Goal: Transaction & Acquisition: Book appointment/travel/reservation

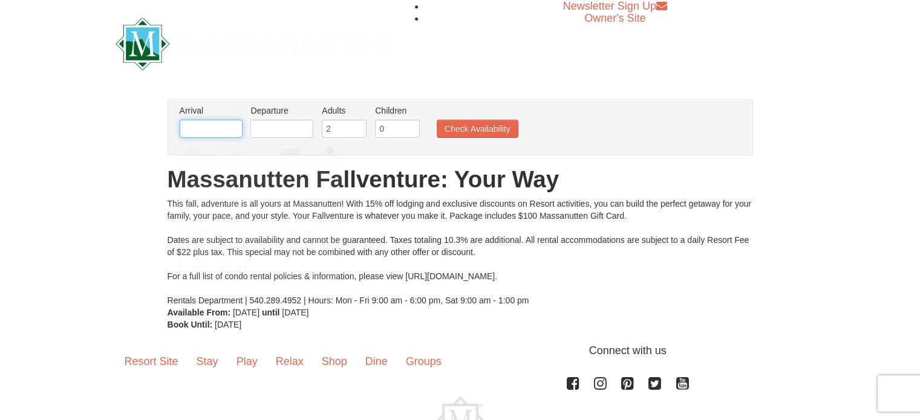
click at [223, 127] on input "text" at bounding box center [211, 129] width 63 height 18
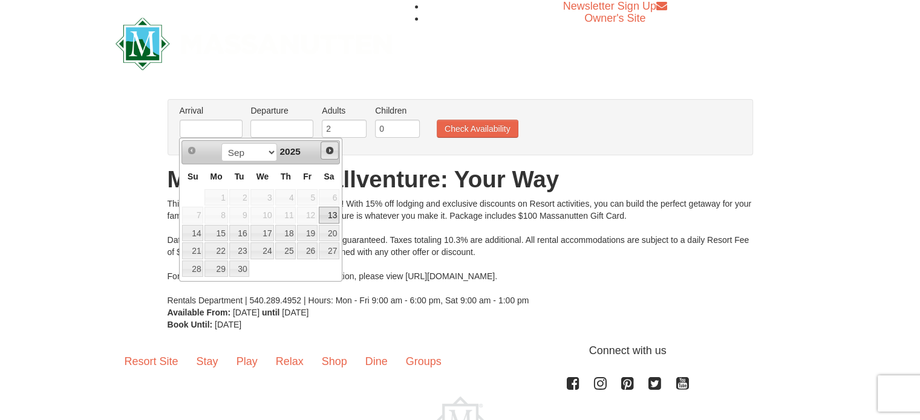
click at [332, 152] on span "Next" at bounding box center [330, 151] width 10 height 10
click at [312, 249] on link "24" at bounding box center [307, 251] width 21 height 17
type input "[DATE]"
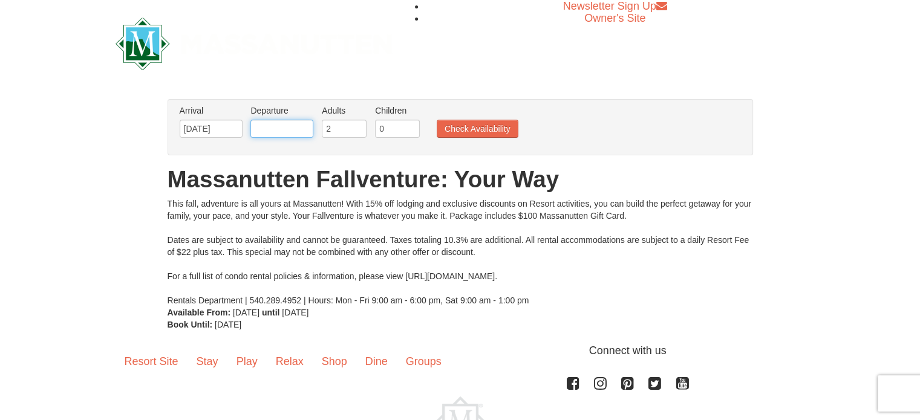
click at [292, 131] on input "text" at bounding box center [281, 129] width 63 height 18
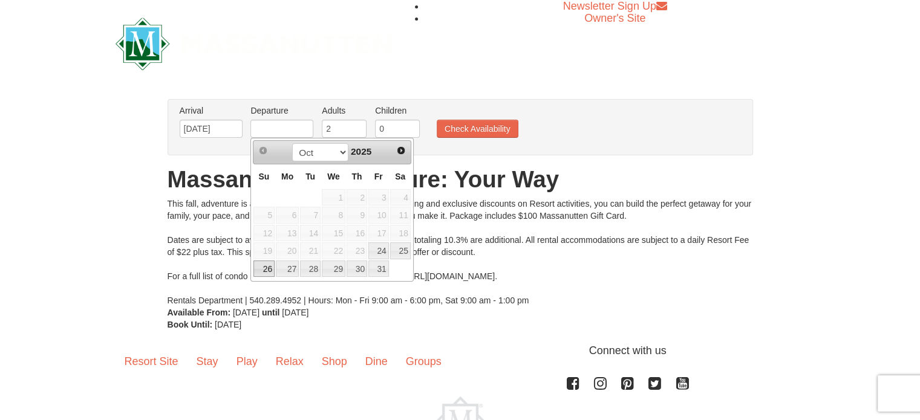
click at [266, 266] on link "26" at bounding box center [263, 269] width 21 height 17
type input "[DATE]"
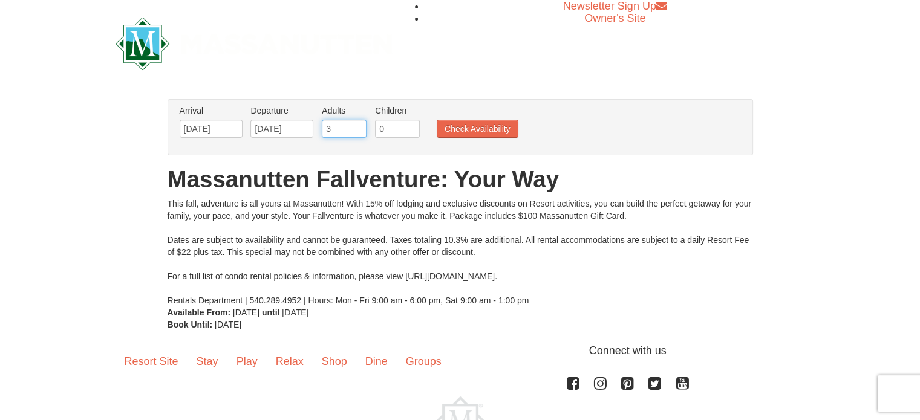
click at [359, 123] on input "3" at bounding box center [344, 129] width 45 height 18
type input "4"
click at [359, 123] on input "4" at bounding box center [344, 129] width 45 height 18
click at [413, 123] on input "1" at bounding box center [397, 129] width 45 height 18
type input "2"
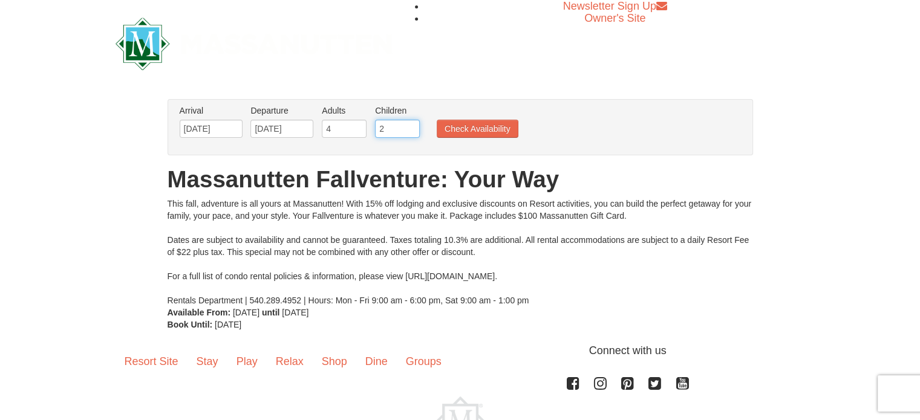
click at [413, 123] on input "2" at bounding box center [397, 129] width 45 height 18
click at [448, 126] on button "Check Availability" at bounding box center [478, 129] width 82 height 18
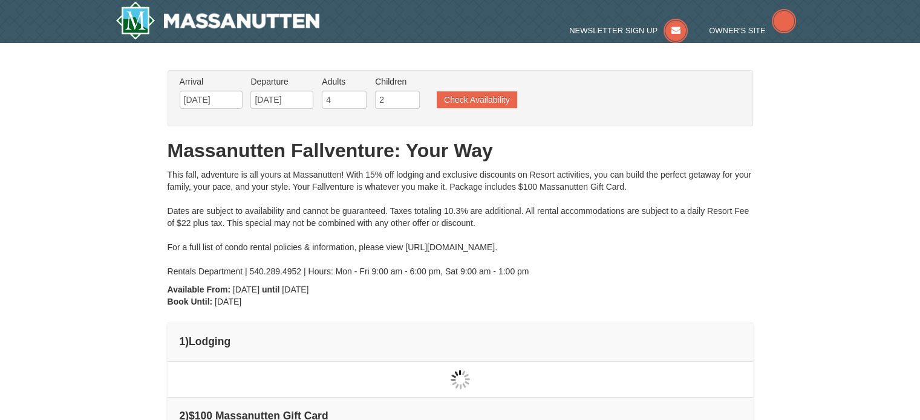
type input "[DATE]"
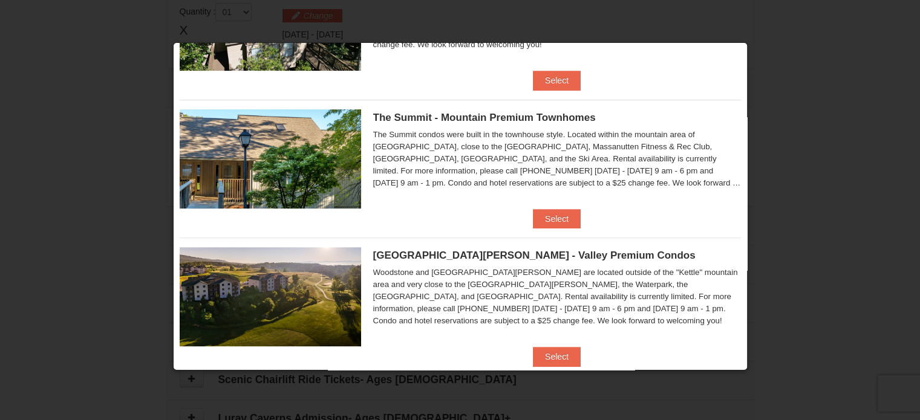
scroll to position [410, 0]
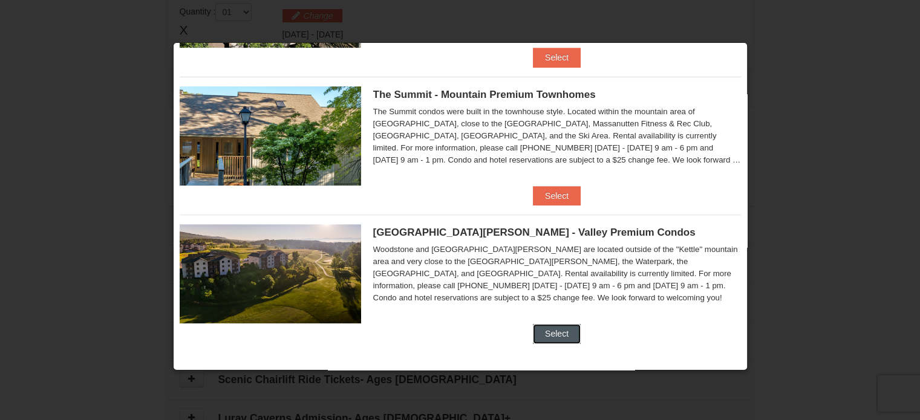
click at [547, 333] on button "Select" at bounding box center [557, 333] width 48 height 19
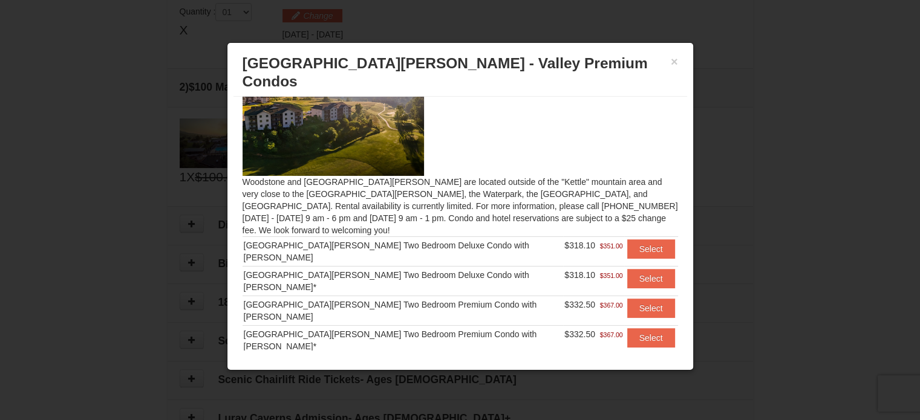
scroll to position [34, 0]
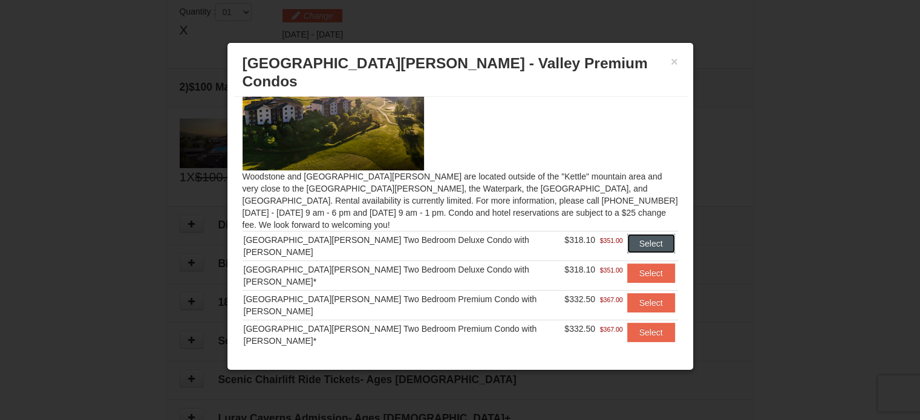
click at [636, 234] on button "Select" at bounding box center [651, 243] width 48 height 19
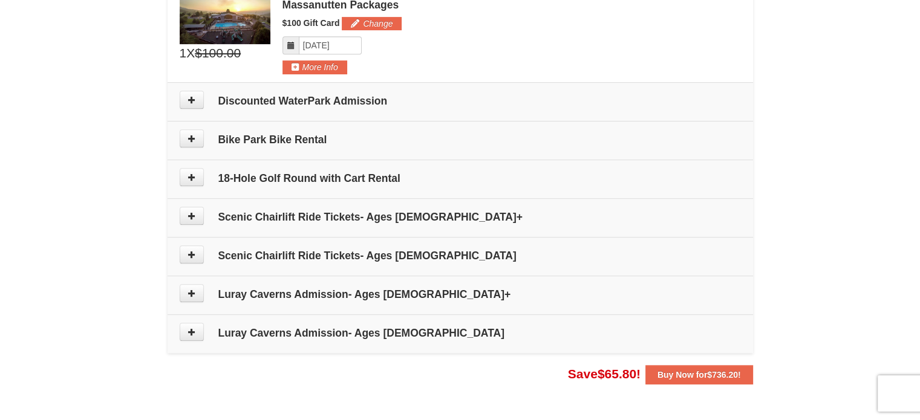
scroll to position [540, 0]
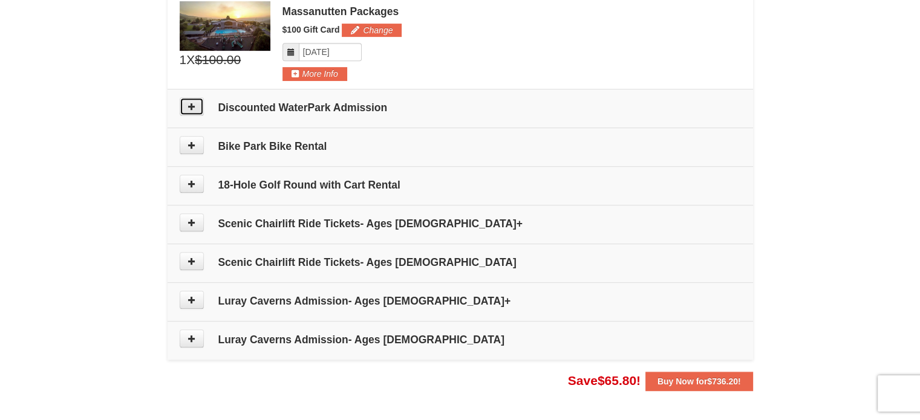
click at [188, 103] on icon at bounding box center [192, 106] width 8 height 8
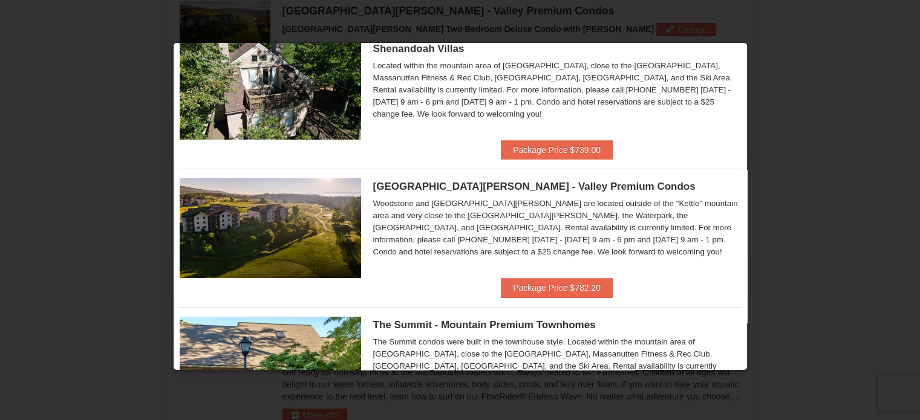
scroll to position [177, 0]
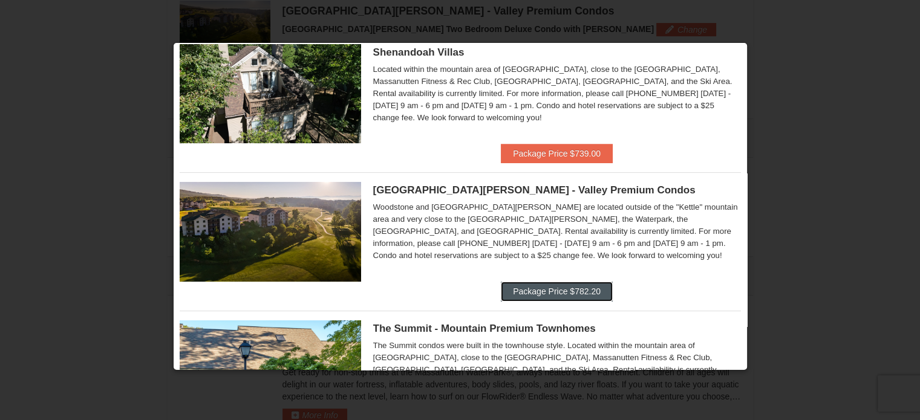
click at [569, 295] on button "Package Price $782.20" at bounding box center [557, 291] width 112 height 19
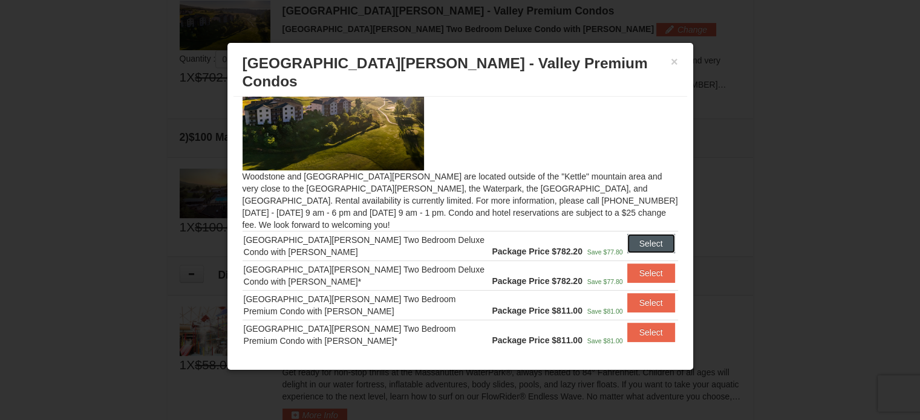
click at [633, 234] on button "Select" at bounding box center [651, 243] width 48 height 19
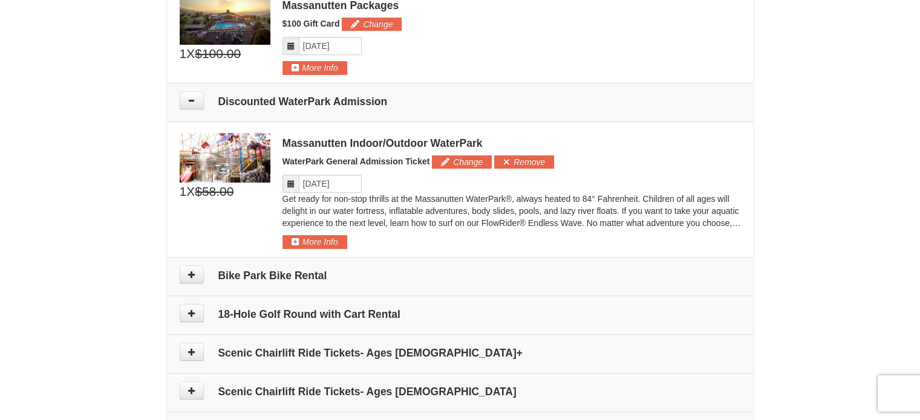
scroll to position [559, 0]
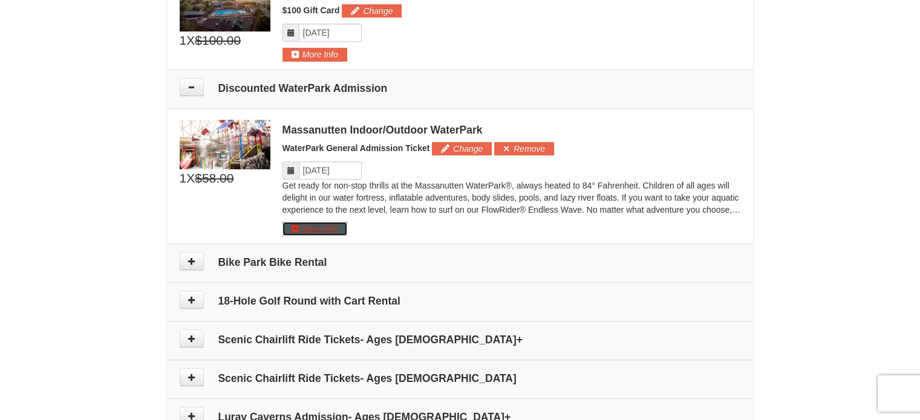
click at [325, 227] on button "More Info" at bounding box center [315, 228] width 65 height 13
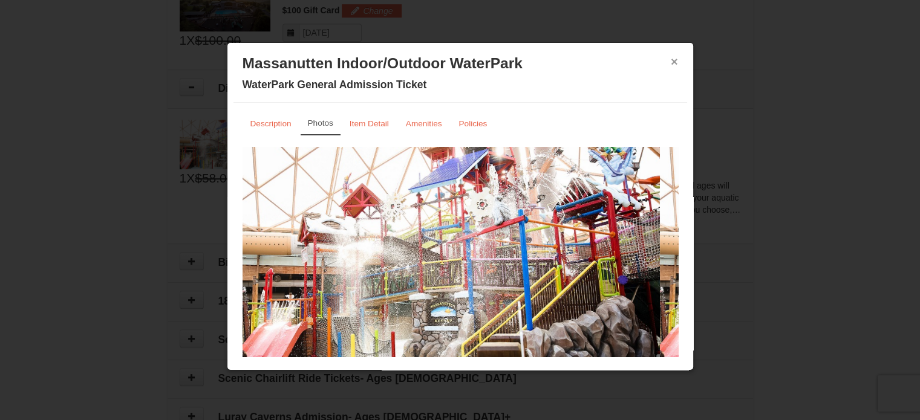
click at [671, 62] on button "×" at bounding box center [674, 62] width 7 height 12
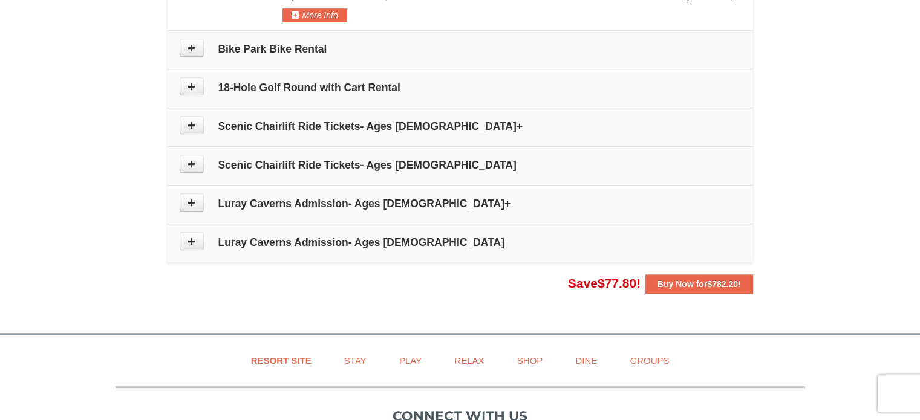
scroll to position [779, 0]
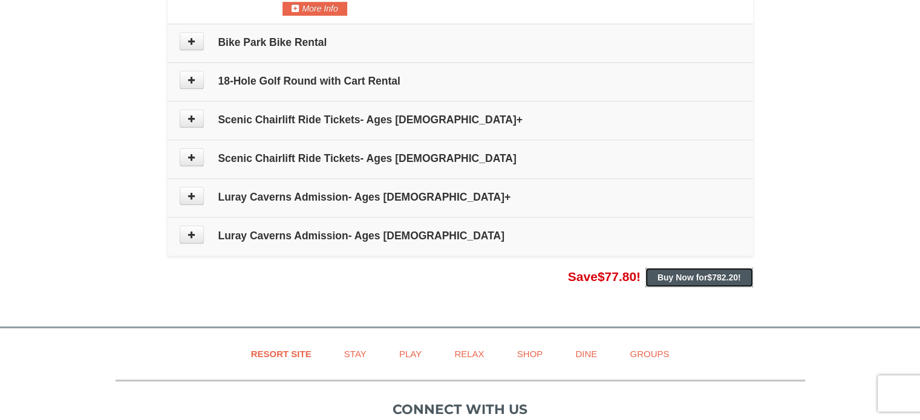
click at [717, 278] on span "$782.20" at bounding box center [722, 278] width 31 height 10
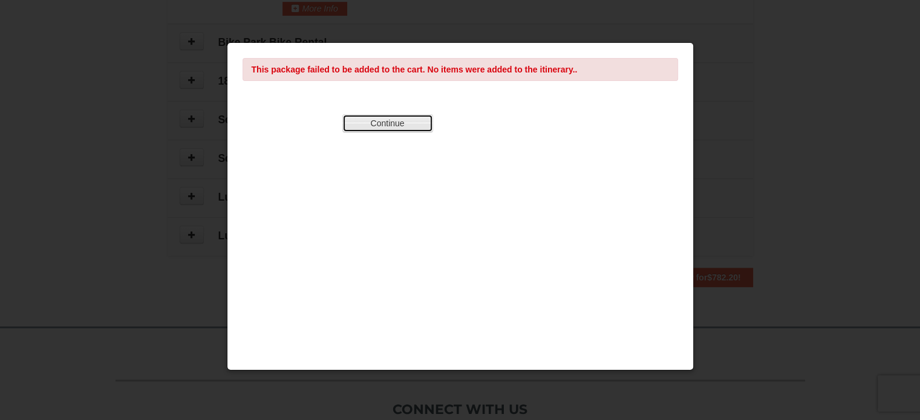
click at [412, 122] on button "Continue" at bounding box center [387, 123] width 91 height 18
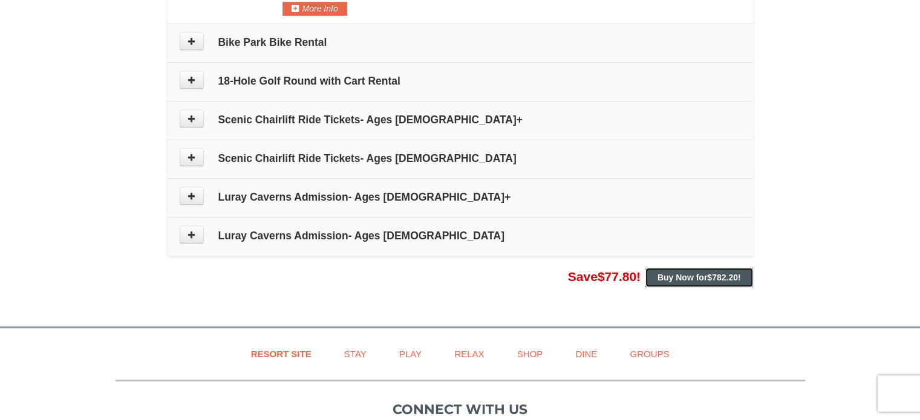
click at [699, 275] on strong "Buy Now for $782.20 !" at bounding box center [699, 278] width 83 height 10
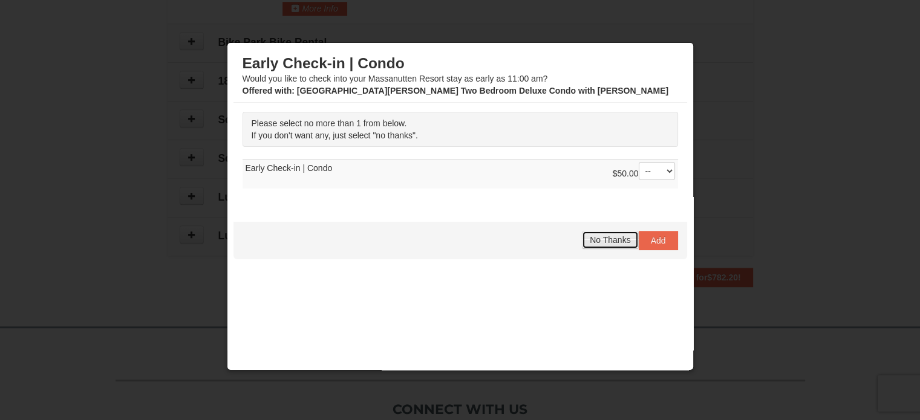
click at [607, 242] on span "No Thanks" at bounding box center [610, 240] width 41 height 10
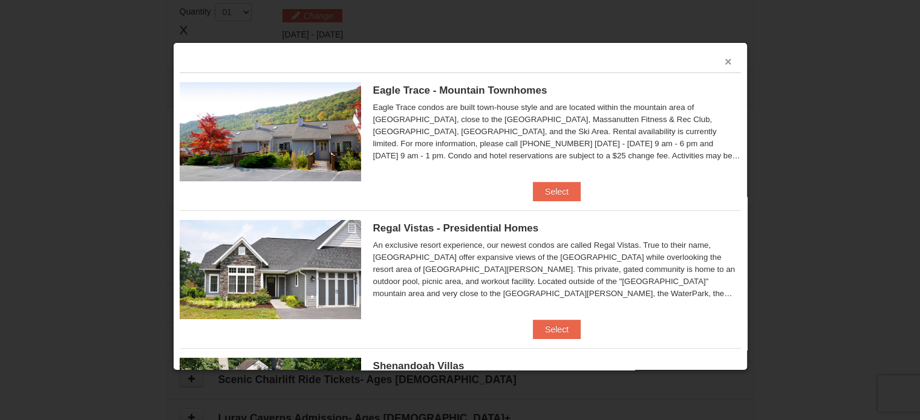
scroll to position [779, 0]
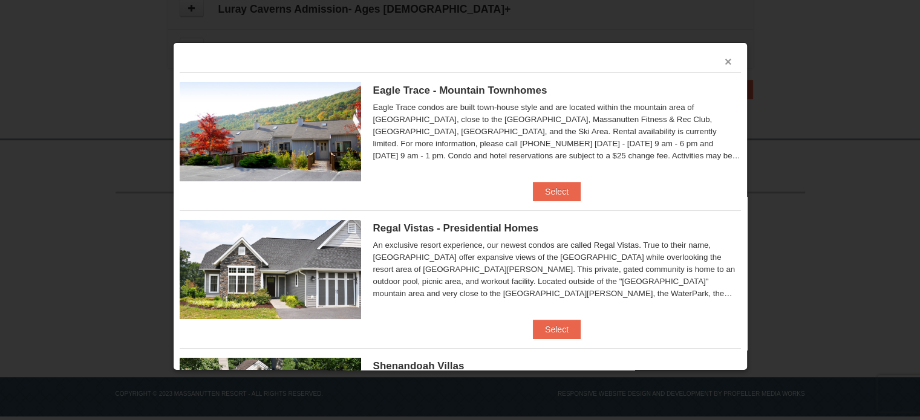
click at [725, 58] on button "×" at bounding box center [728, 62] width 7 height 12
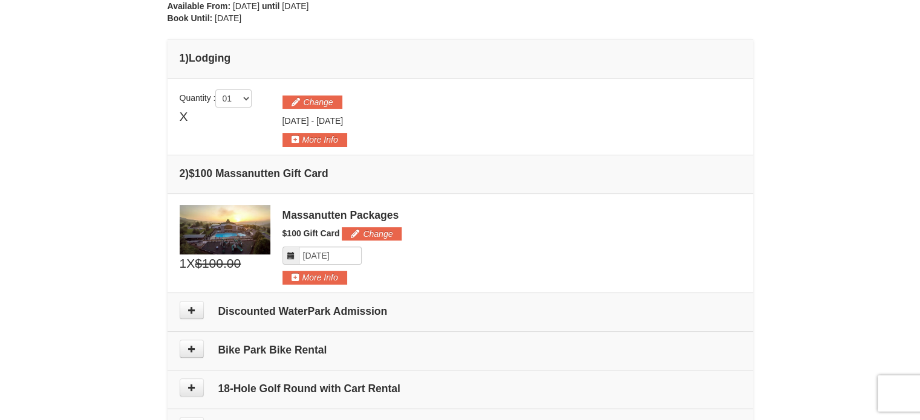
scroll to position [285, 0]
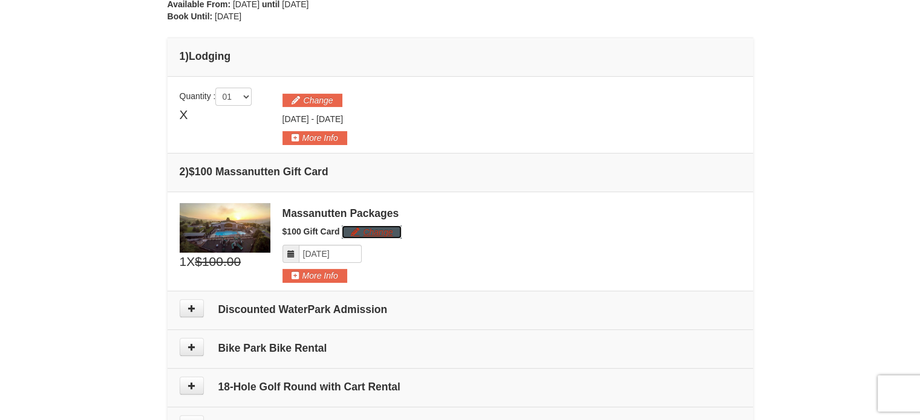
click at [385, 234] on button "Change" at bounding box center [372, 232] width 60 height 13
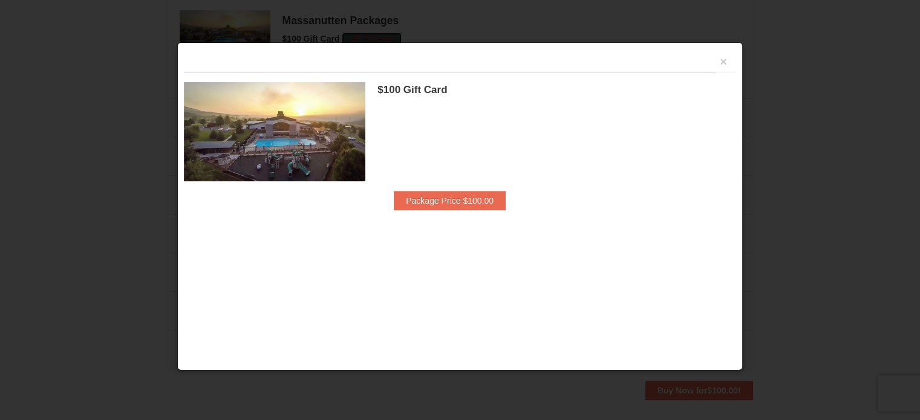
scroll to position [487, 0]
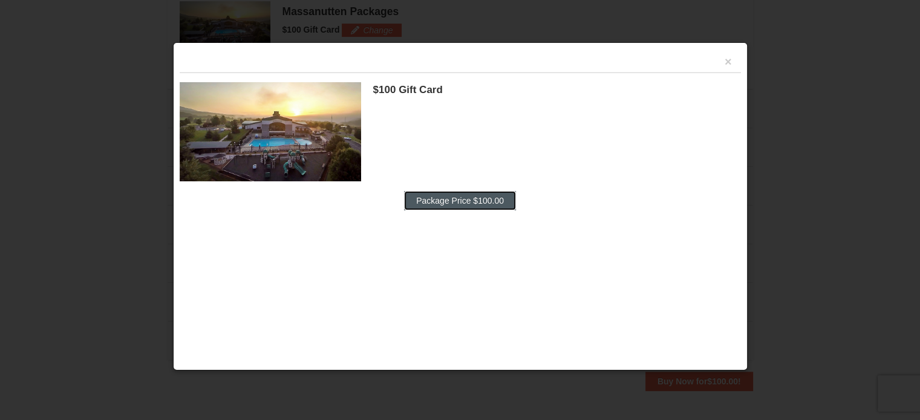
click at [450, 195] on button "Package Price $100.00" at bounding box center [460, 200] width 112 height 19
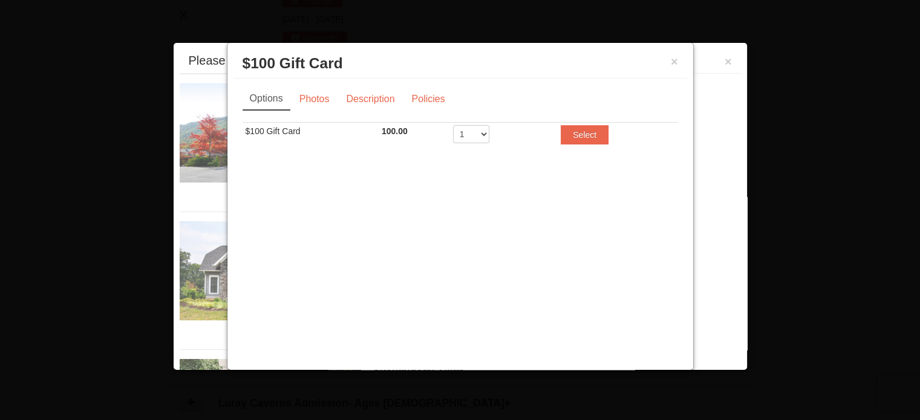
scroll to position [372, 0]
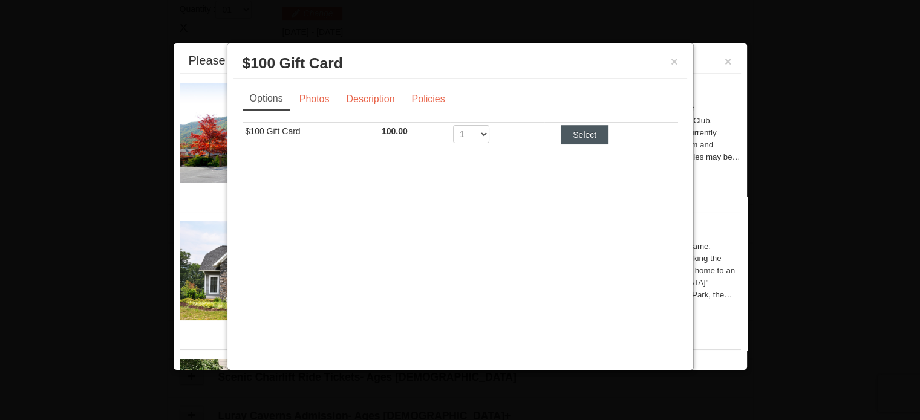
click at [576, 134] on button "Select" at bounding box center [585, 134] width 48 height 19
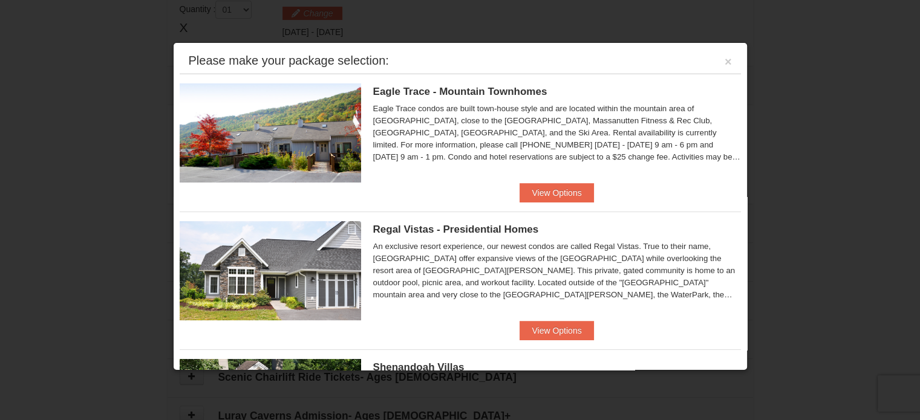
click at [728, 60] on div "Please make your package selection: ×" at bounding box center [460, 61] width 561 height 25
click at [725, 60] on button "×" at bounding box center [728, 62] width 7 height 12
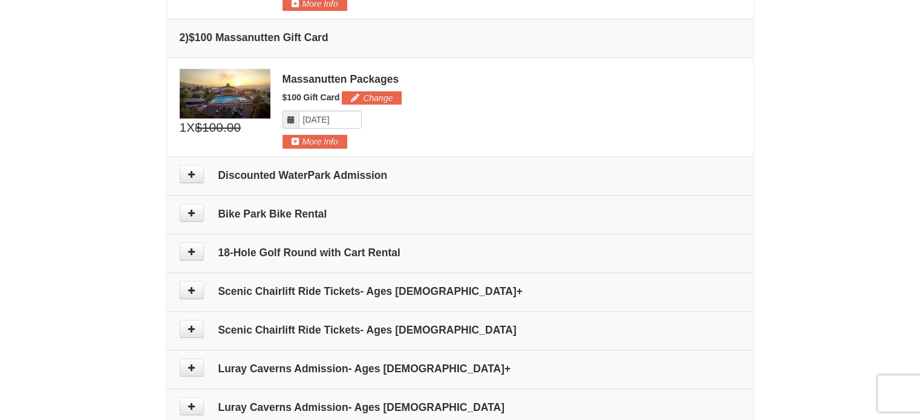
scroll to position [422, 0]
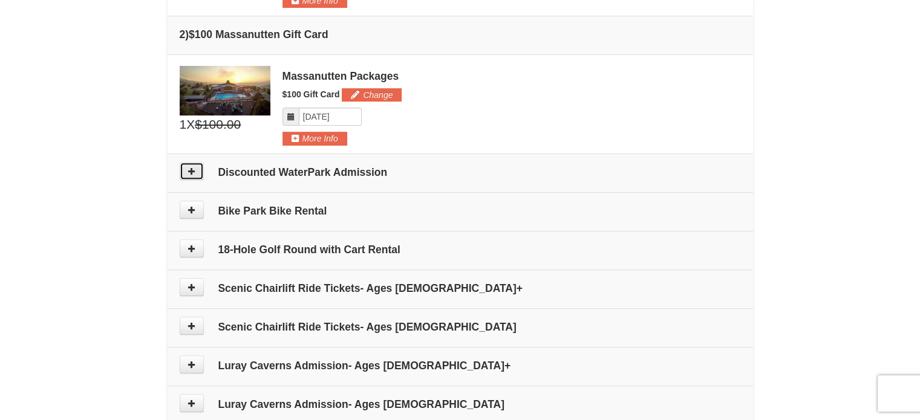
click at [195, 174] on button at bounding box center [192, 171] width 24 height 18
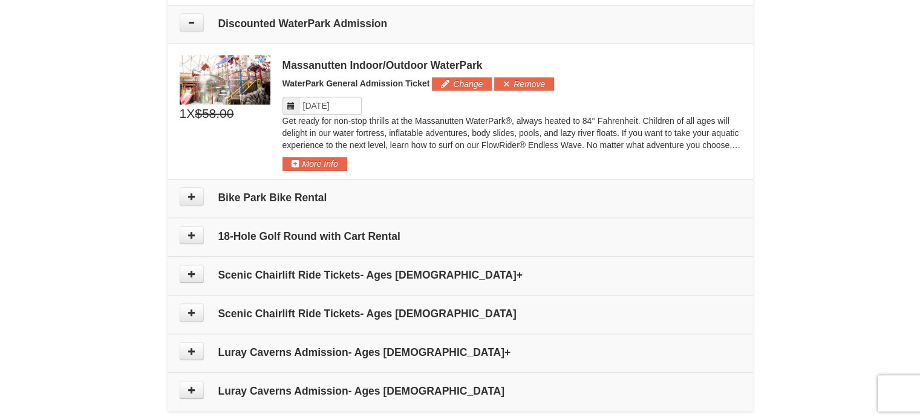
scroll to position [575, 0]
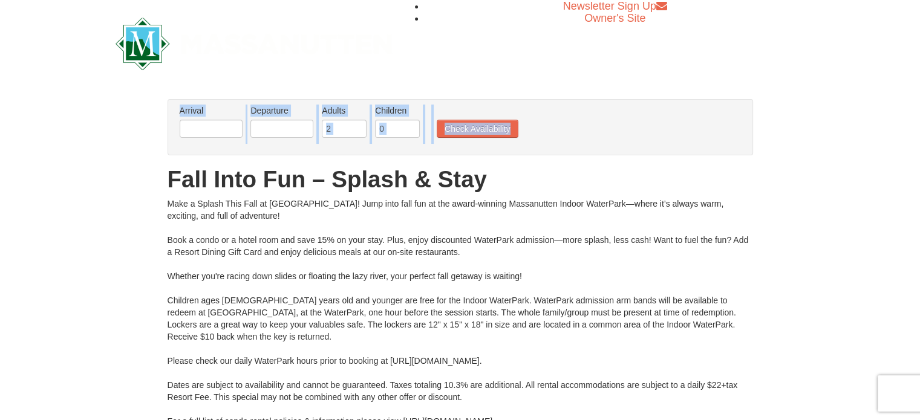
drag, startPoint x: 920, startPoint y: 48, endPoint x: 927, endPoint y: 123, distance: 74.8
click at [920, 123] on html "Browser Not Supported We notice you are using a browser which will not provide …" at bounding box center [460, 324] width 920 height 649
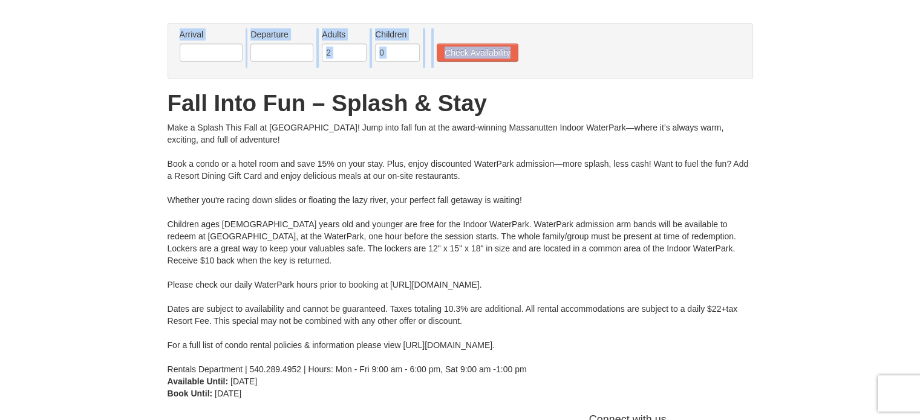
scroll to position [60, 0]
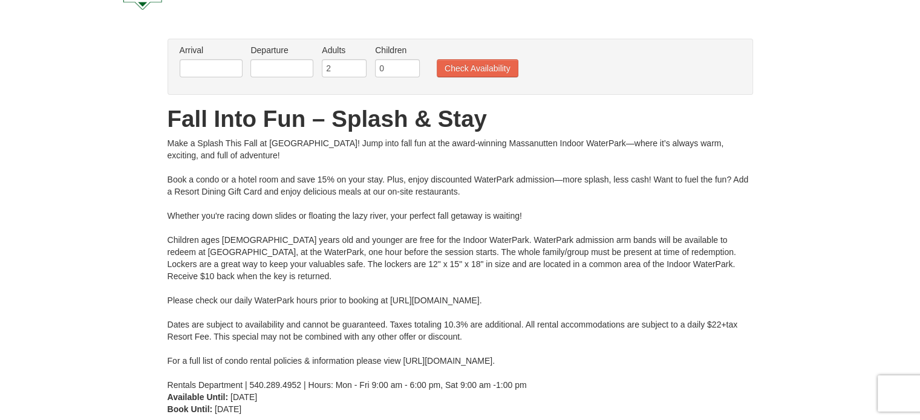
click at [525, 256] on div "Make a Splash This Fall at [GEOGRAPHIC_DATA]! Jump into fall fun at the award-w…" at bounding box center [461, 264] width 586 height 254
click at [221, 69] on input "text" at bounding box center [211, 68] width 63 height 18
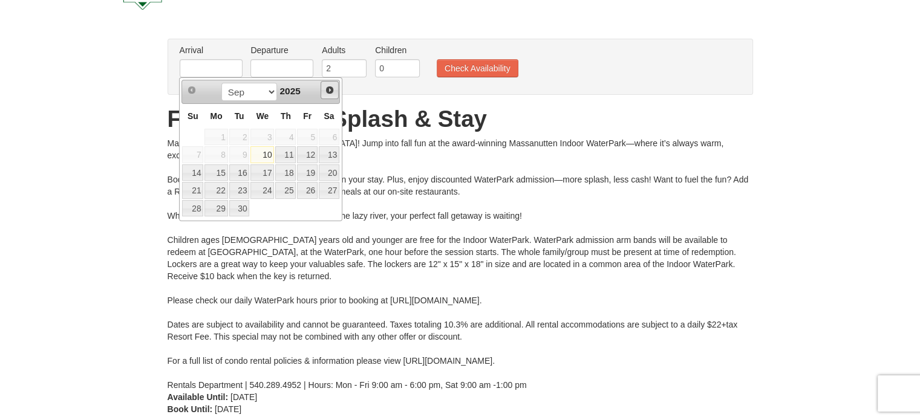
click at [332, 86] on span "Next" at bounding box center [330, 90] width 10 height 10
click at [310, 186] on link "24" at bounding box center [307, 190] width 21 height 17
type input "[DATE]"
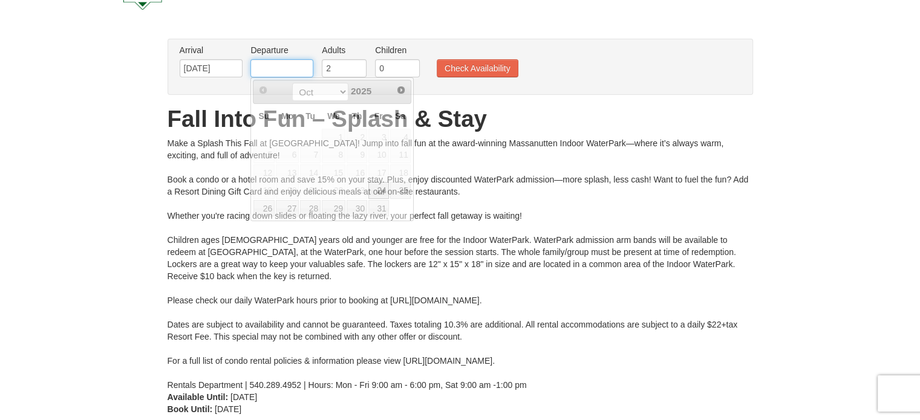
click at [275, 67] on input "text" at bounding box center [281, 68] width 63 height 18
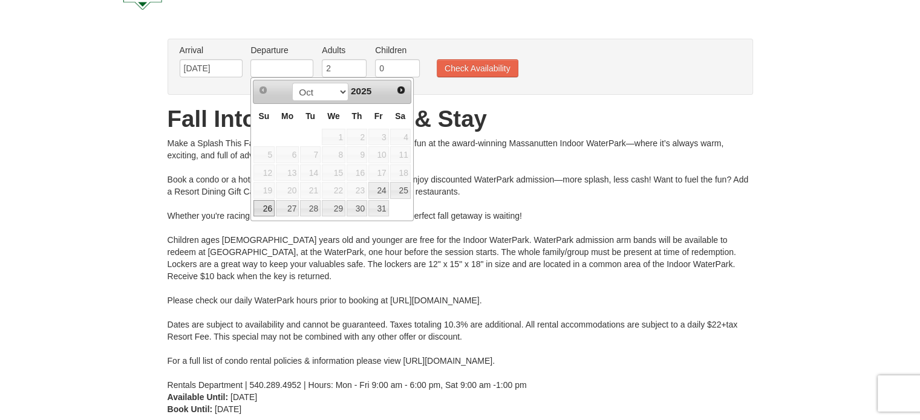
click at [263, 206] on link "26" at bounding box center [263, 208] width 21 height 17
type input "[DATE]"
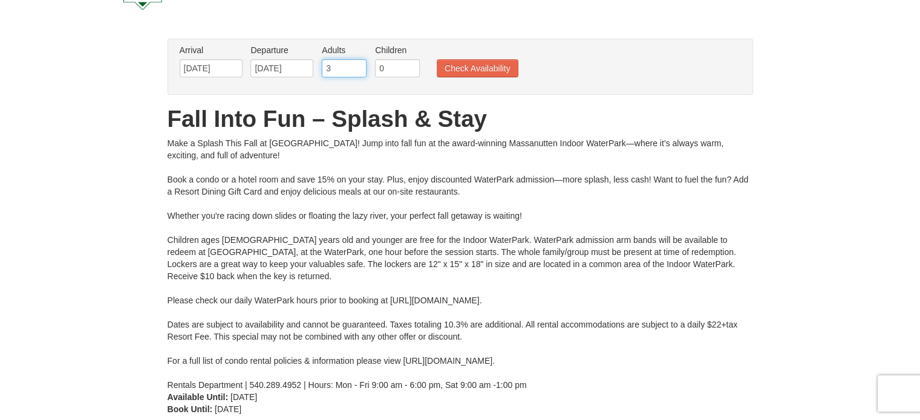
click at [358, 65] on input "3" at bounding box center [344, 68] width 45 height 18
type input "4"
click at [358, 65] on input "4" at bounding box center [344, 68] width 45 height 18
click at [411, 62] on input "1" at bounding box center [397, 68] width 45 height 18
type input "2"
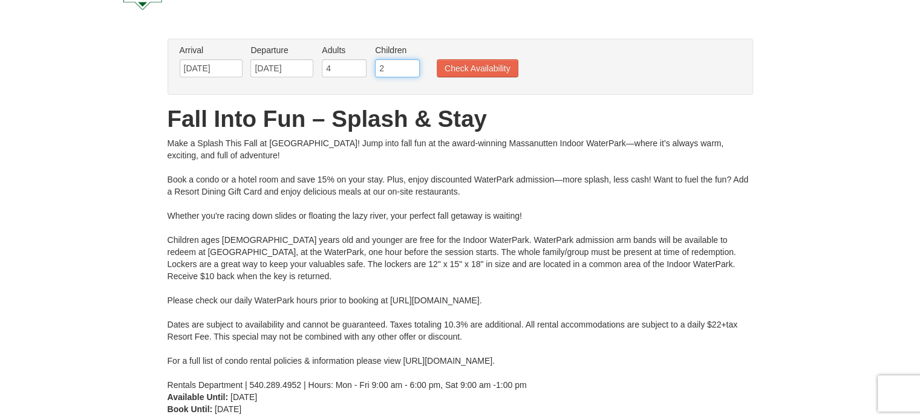
click at [411, 62] on input "2" at bounding box center [397, 68] width 45 height 18
click at [459, 66] on button "Check Availability" at bounding box center [478, 68] width 82 height 18
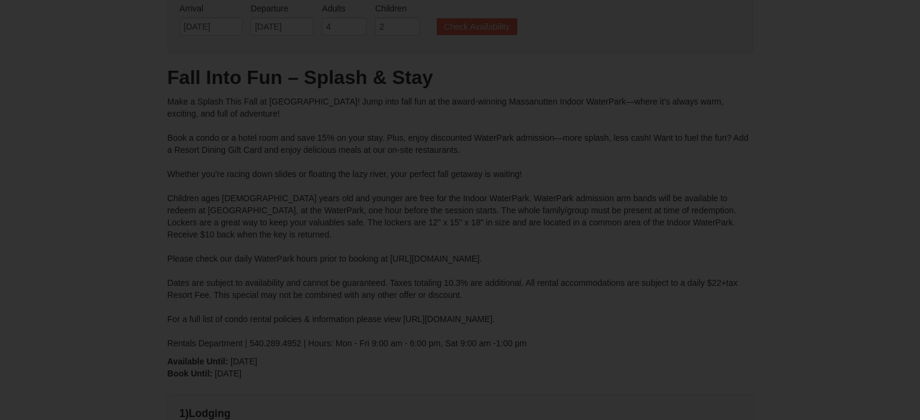
type input "[DATE]"
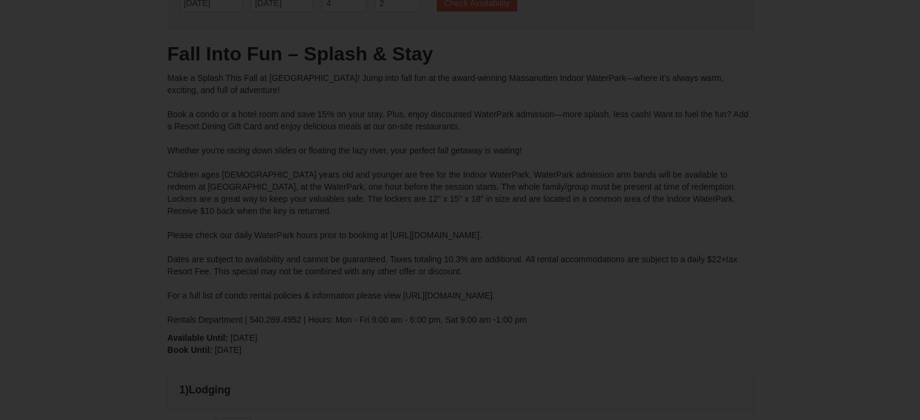
type input "[DATE]"
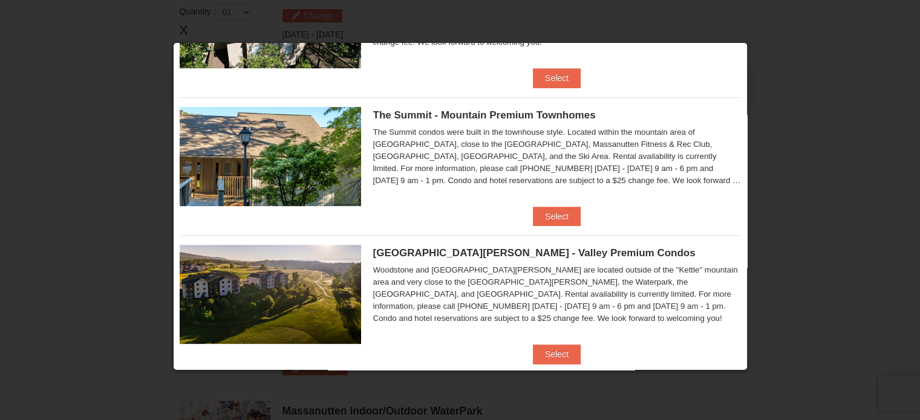
scroll to position [410, 0]
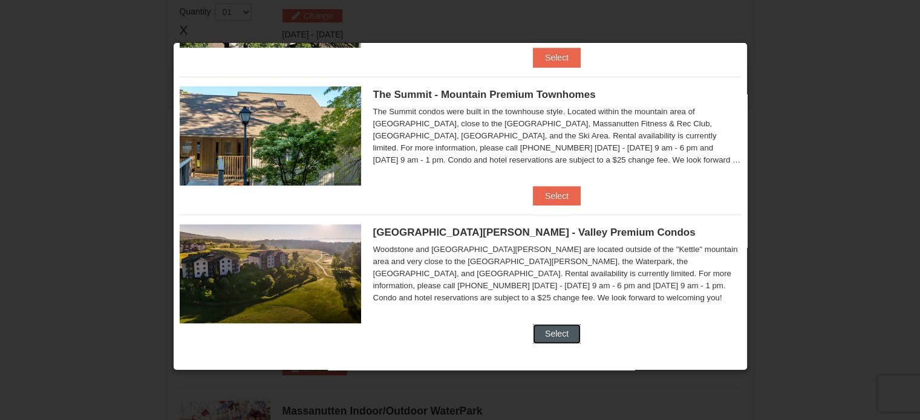
click at [555, 335] on button "Select" at bounding box center [557, 333] width 48 height 19
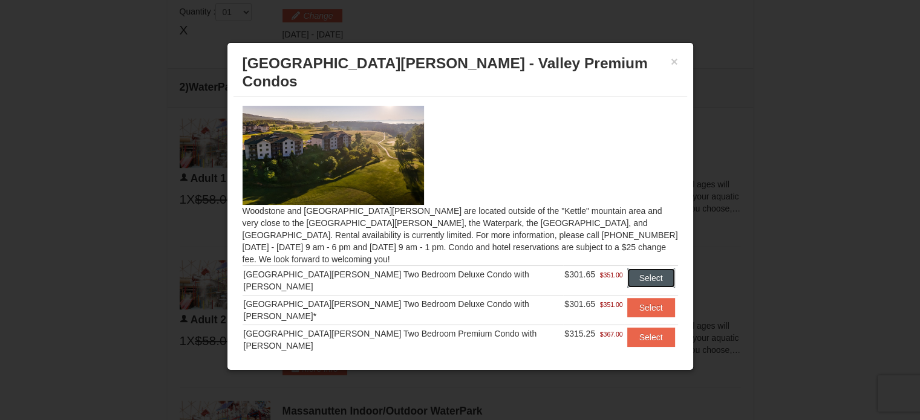
click at [638, 269] on button "Select" at bounding box center [651, 278] width 48 height 19
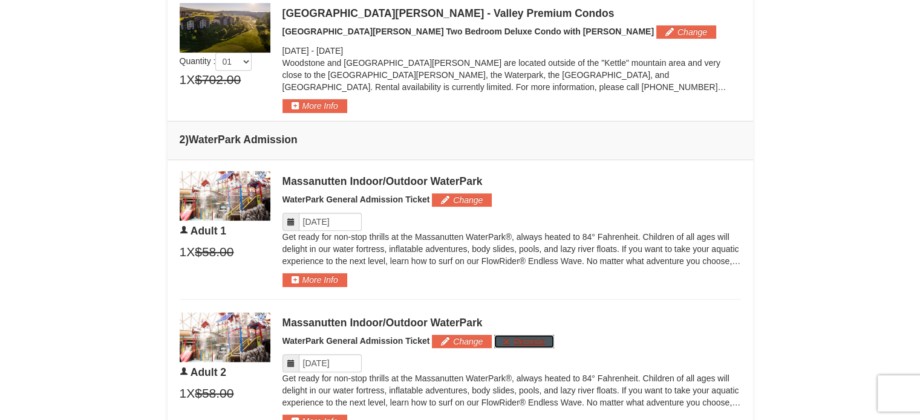
click at [534, 341] on button "Remove" at bounding box center [524, 341] width 60 height 13
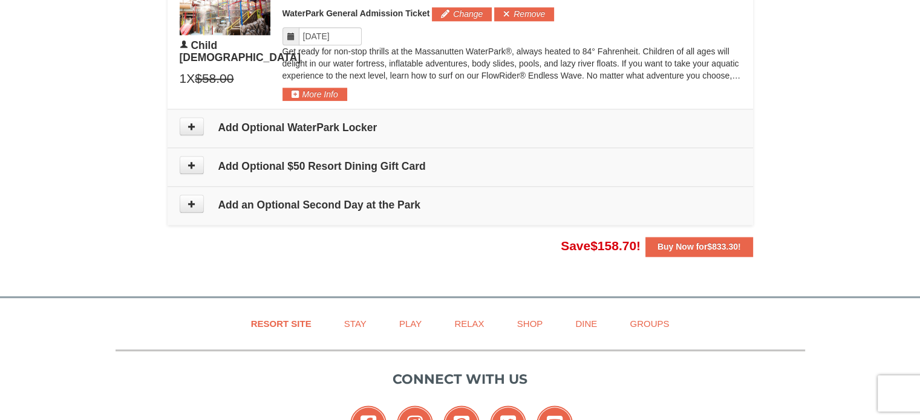
scroll to position [0, 0]
